Goal: Transaction & Acquisition: Purchase product/service

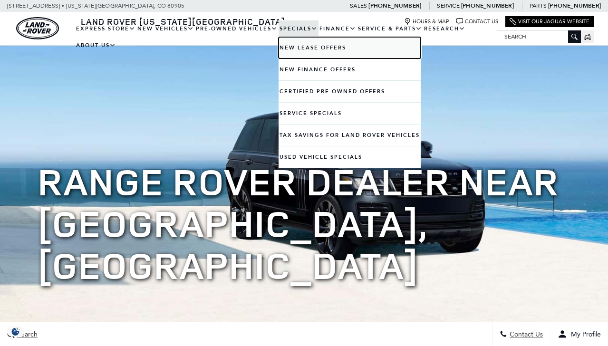
click at [293, 53] on link "New Lease Offers" at bounding box center [350, 47] width 142 height 21
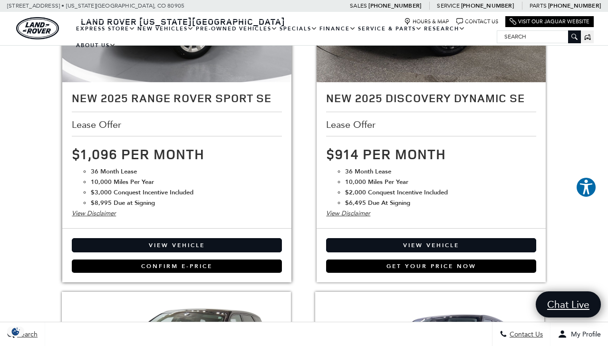
scroll to position [1442, 0]
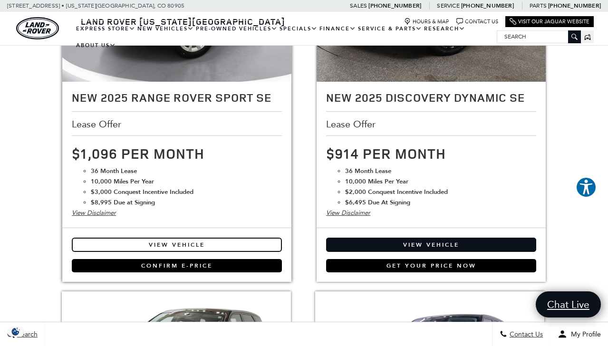
click at [179, 248] on link "View Vehicle" at bounding box center [177, 245] width 210 height 14
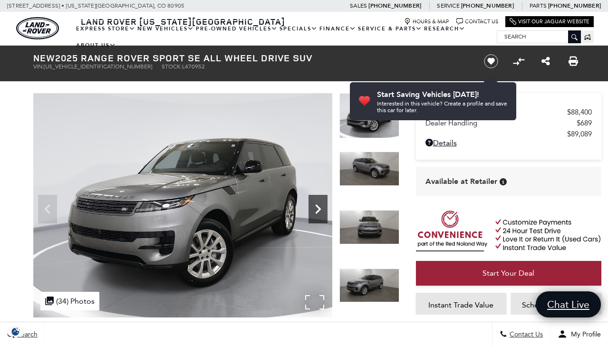
click at [314, 203] on icon "Next" at bounding box center [318, 209] width 19 height 19
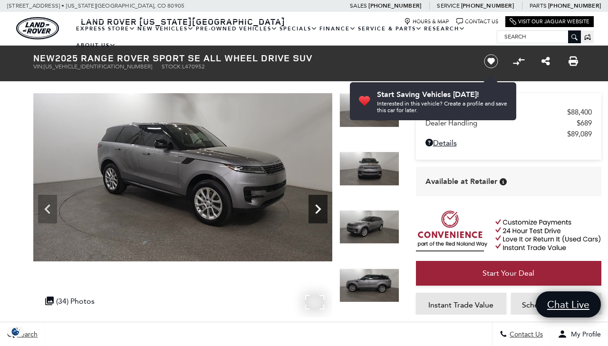
click at [317, 206] on icon "Next" at bounding box center [318, 209] width 6 height 10
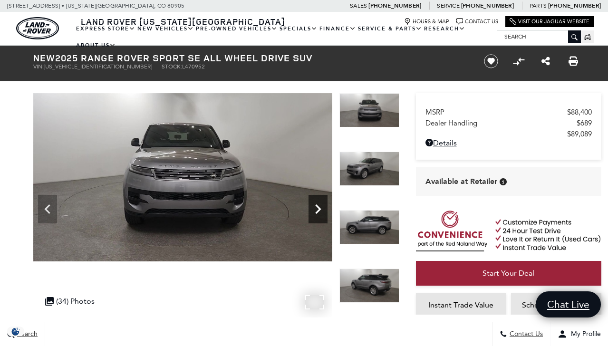
click at [317, 206] on icon "Next" at bounding box center [318, 209] width 6 height 10
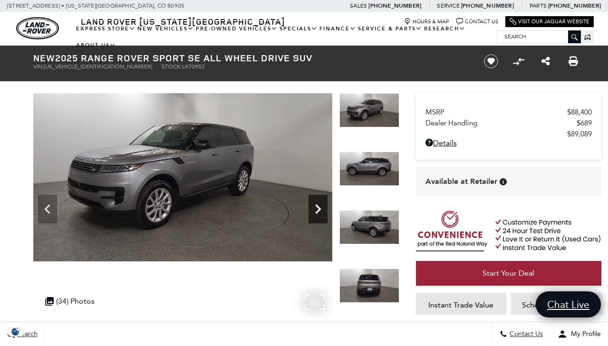
click at [317, 206] on icon "Next" at bounding box center [318, 209] width 6 height 10
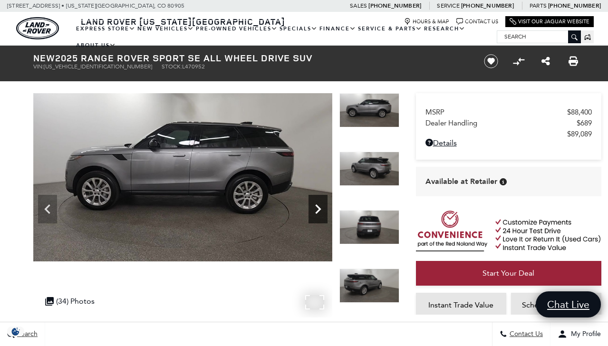
click at [317, 206] on icon "Next" at bounding box center [318, 209] width 6 height 10
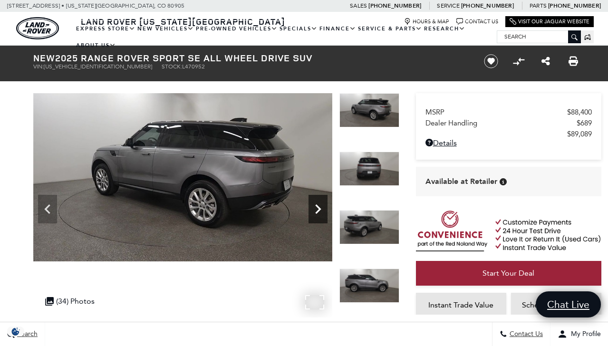
click at [317, 206] on icon "Next" at bounding box center [318, 209] width 6 height 10
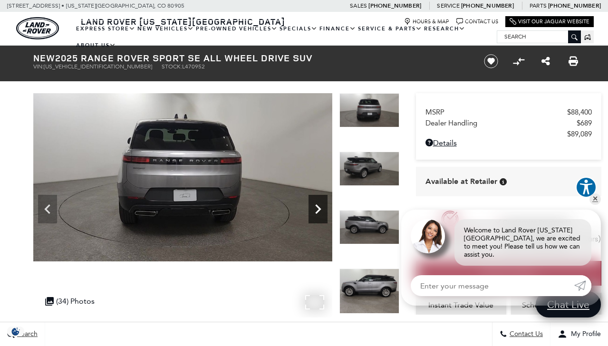
click at [317, 206] on icon "Next" at bounding box center [318, 209] width 6 height 10
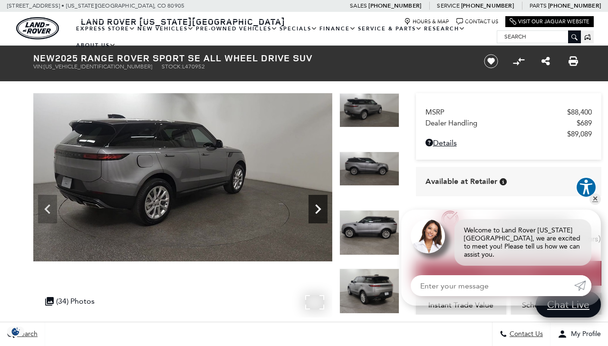
click at [317, 206] on icon "Next" at bounding box center [318, 209] width 6 height 10
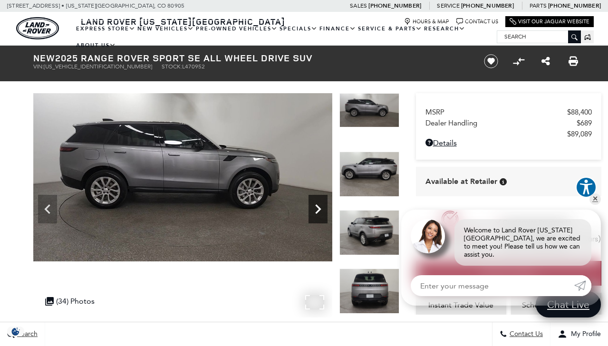
click at [317, 206] on icon "Next" at bounding box center [318, 209] width 6 height 10
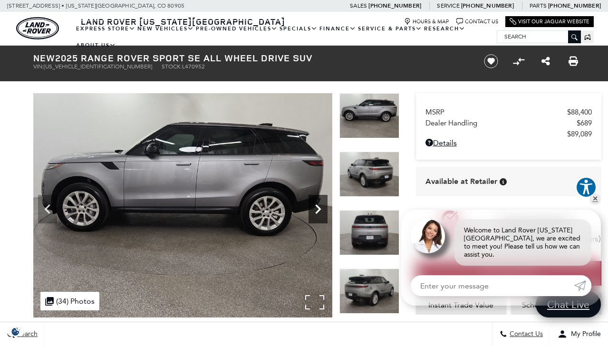
click at [317, 206] on icon "Next" at bounding box center [318, 209] width 6 height 10
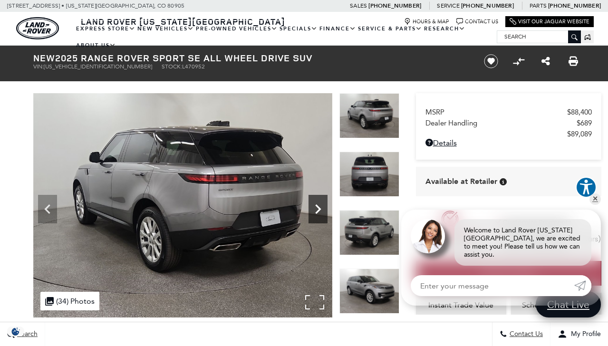
click at [317, 206] on icon "Next" at bounding box center [318, 209] width 6 height 10
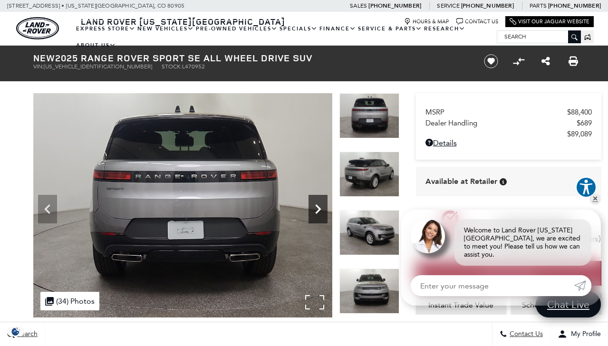
click at [317, 206] on icon "Next" at bounding box center [318, 209] width 6 height 10
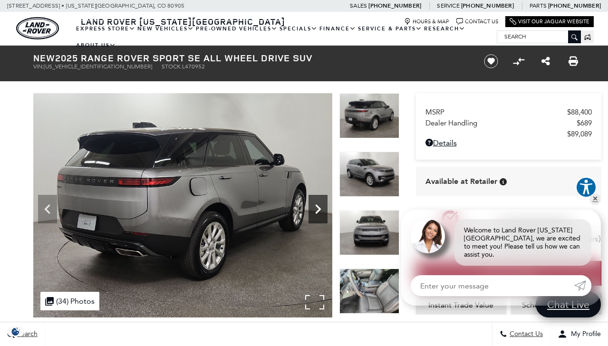
click at [317, 206] on icon "Next" at bounding box center [318, 209] width 6 height 10
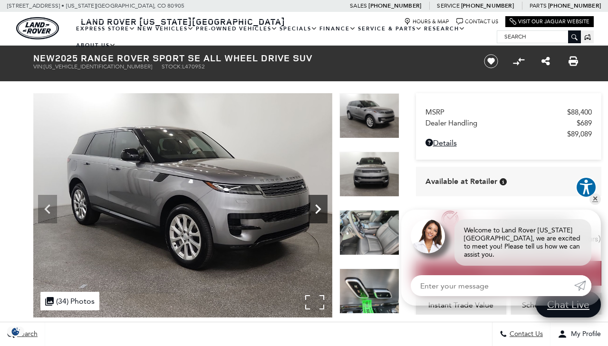
click at [317, 206] on icon "Next" at bounding box center [318, 209] width 6 height 10
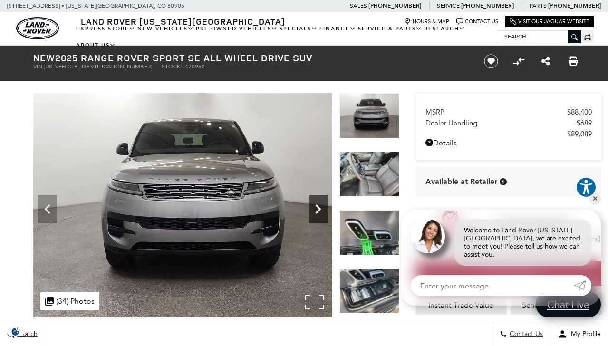
click at [317, 206] on icon "Next" at bounding box center [318, 209] width 6 height 10
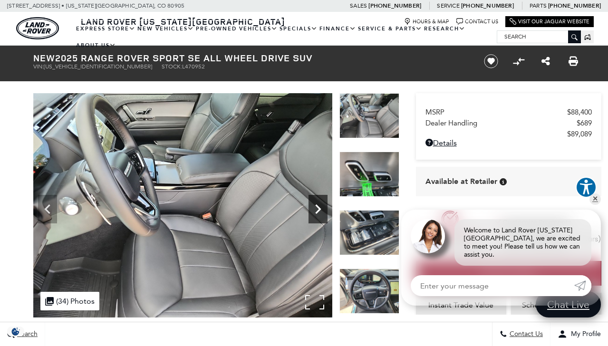
click at [317, 206] on icon "Next" at bounding box center [318, 209] width 6 height 10
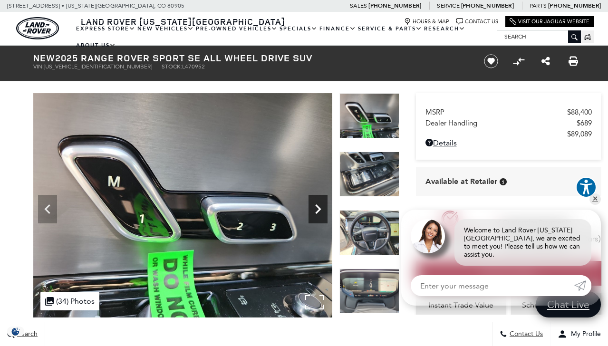
click at [317, 206] on icon "Next" at bounding box center [318, 209] width 6 height 10
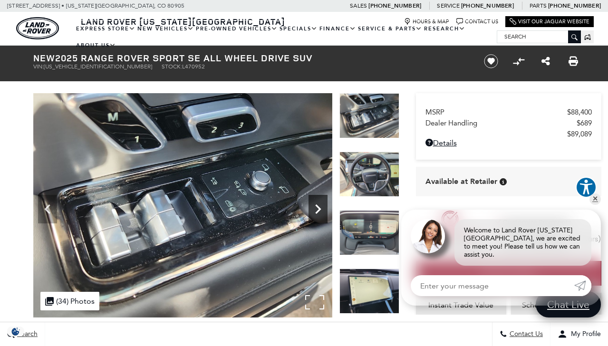
click at [317, 206] on icon "Next" at bounding box center [318, 209] width 6 height 10
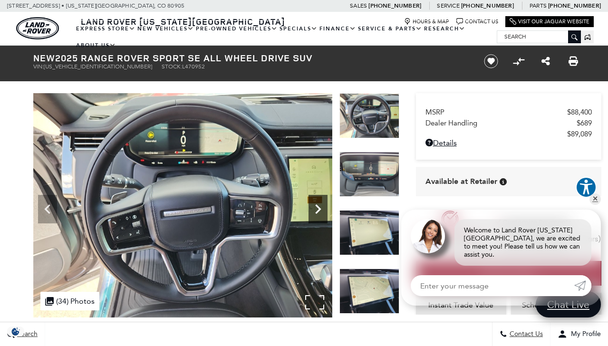
click at [317, 206] on icon "Next" at bounding box center [318, 209] width 6 height 10
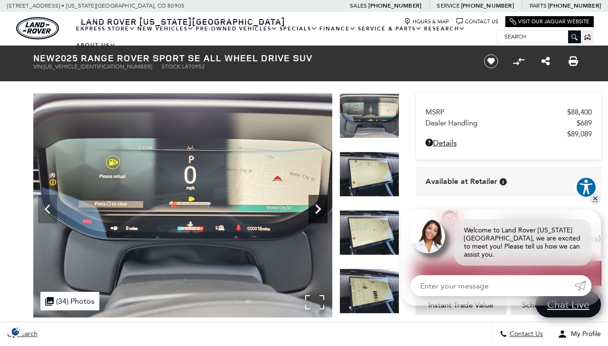
click at [317, 206] on icon "Next" at bounding box center [318, 209] width 6 height 10
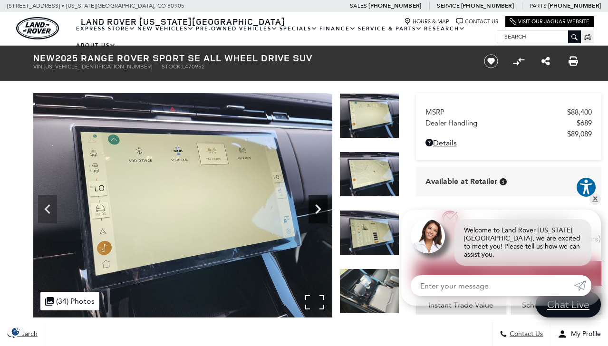
click at [317, 206] on icon "Next" at bounding box center [318, 209] width 6 height 10
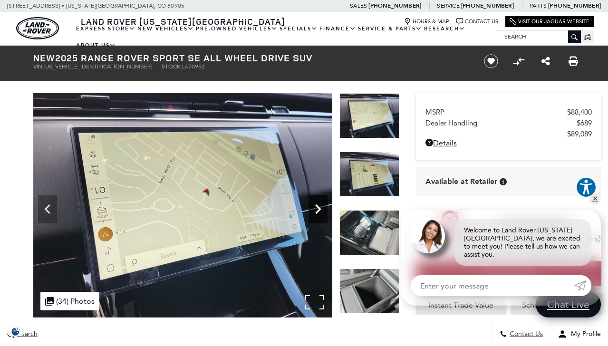
click at [317, 206] on icon "Next" at bounding box center [318, 209] width 6 height 10
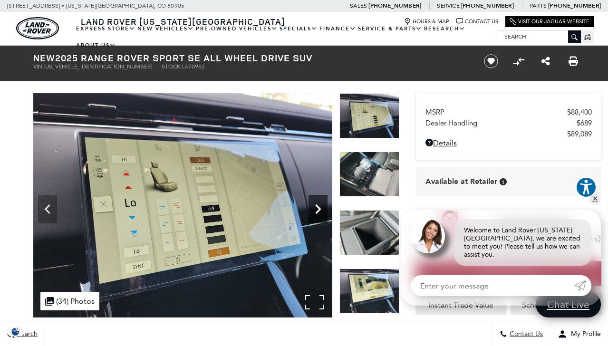
click at [320, 199] on div "Next" at bounding box center [318, 209] width 19 height 29
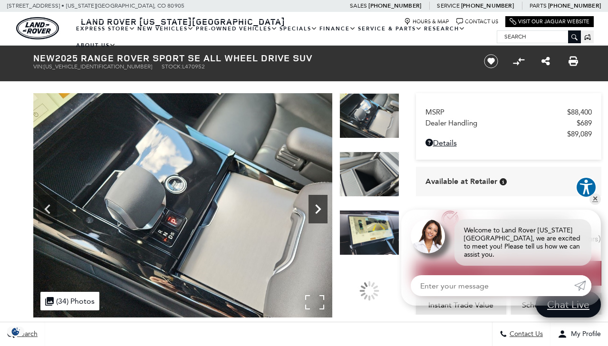
click at [319, 203] on icon "Next" at bounding box center [318, 209] width 19 height 19
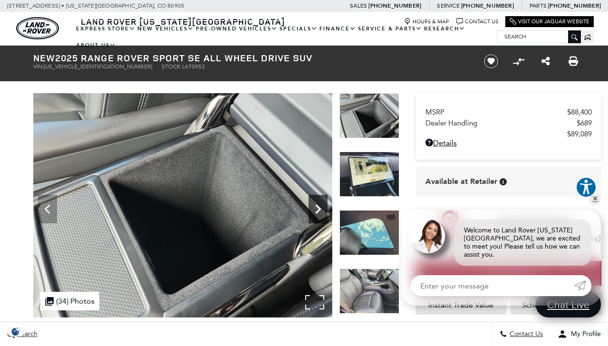
click at [319, 203] on icon "Next" at bounding box center [318, 209] width 19 height 19
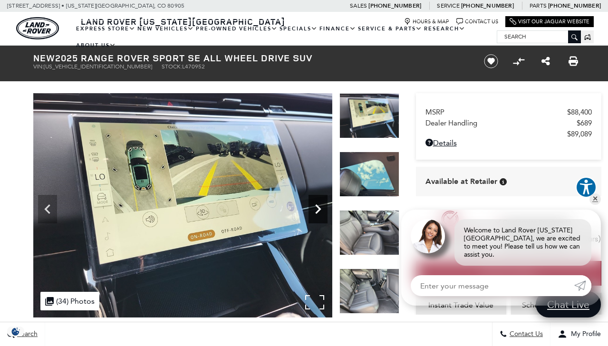
click at [319, 203] on icon "Next" at bounding box center [318, 209] width 19 height 19
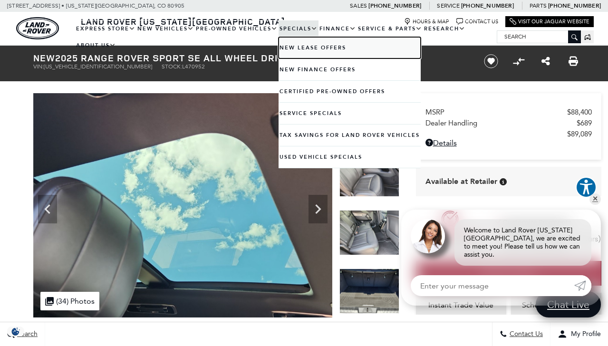
click at [298, 49] on link "New Lease Offers" at bounding box center [350, 47] width 142 height 21
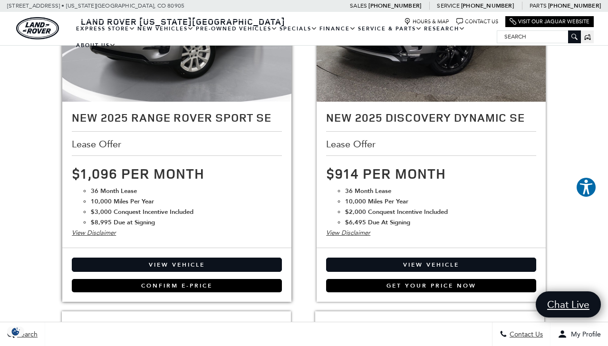
scroll to position [1412, 0]
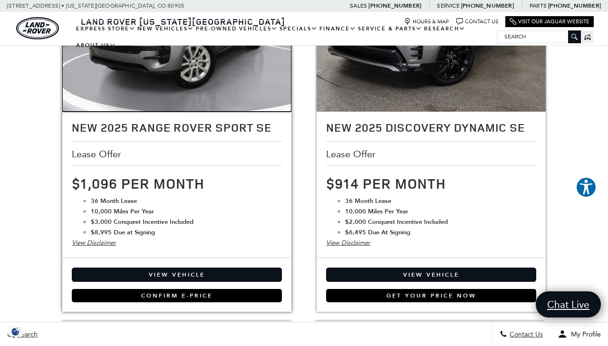
click at [156, 85] on img at bounding box center [176, 26] width 229 height 172
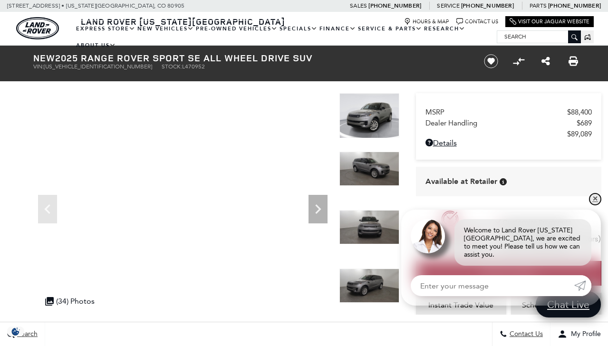
click at [594, 205] on link "✕" at bounding box center [594, 198] width 11 height 11
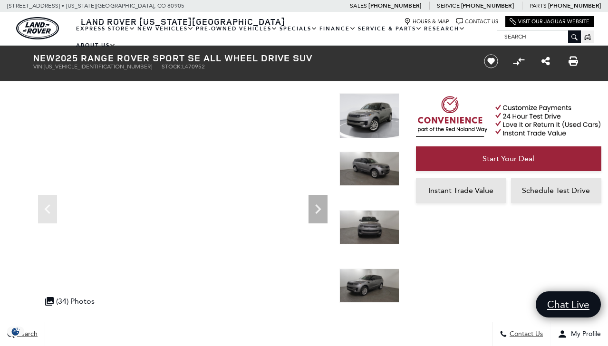
scroll to position [116, 0]
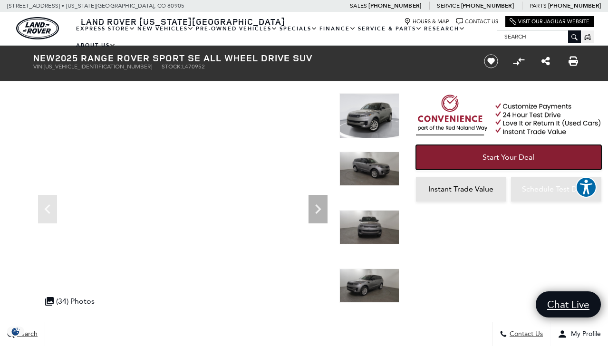
click at [512, 154] on span "Start Your Deal" at bounding box center [509, 157] width 52 height 9
